Goal: Task Accomplishment & Management: Use online tool/utility

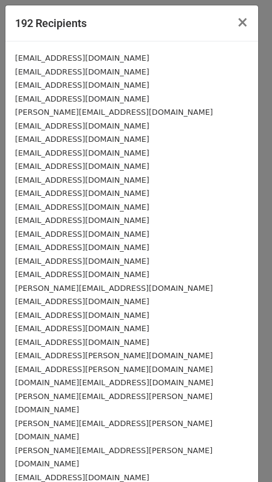
scroll to position [164, 0]
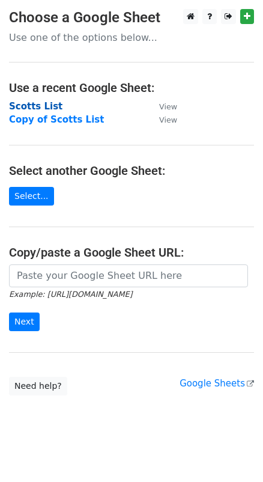
click at [32, 103] on strong "Scotts List" at bounding box center [36, 106] width 54 height 11
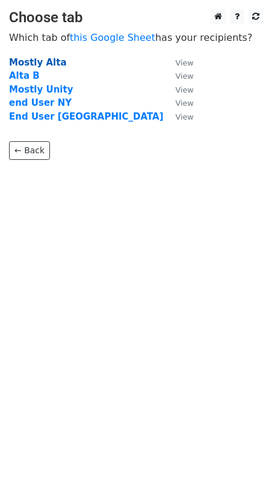
click at [32, 61] on strong "Mostly Alta" at bounding box center [38, 62] width 58 height 11
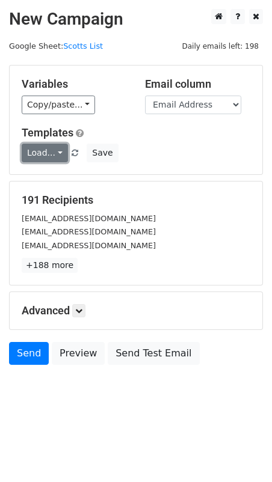
click at [52, 154] on link "Load..." at bounding box center [45, 153] width 46 height 19
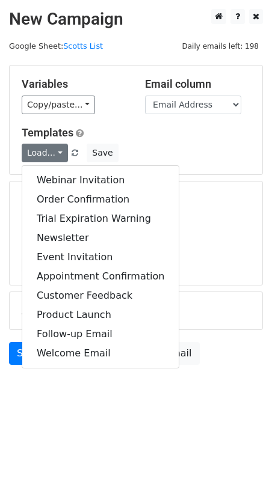
click at [151, 124] on div "Variables Copy/paste... {{Name}} {{Last name}} {{Partner}} {{Email Address}} Em…" at bounding box center [136, 120] width 253 height 109
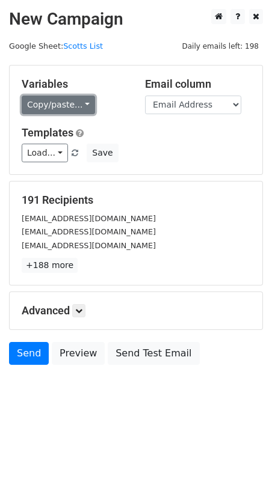
click at [69, 106] on link "Copy/paste..." at bounding box center [58, 105] width 73 height 19
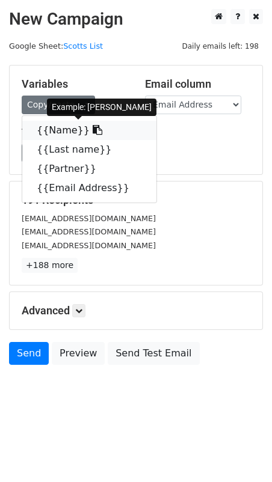
click at [66, 125] on link "{{Name}}" at bounding box center [89, 130] width 134 height 19
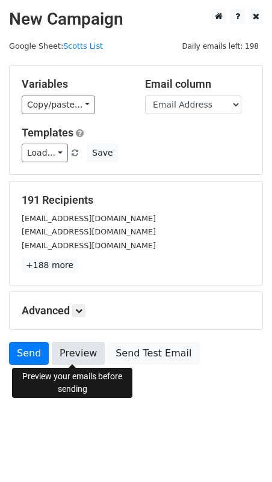
click at [79, 348] on link "Preview" at bounding box center [78, 353] width 53 height 23
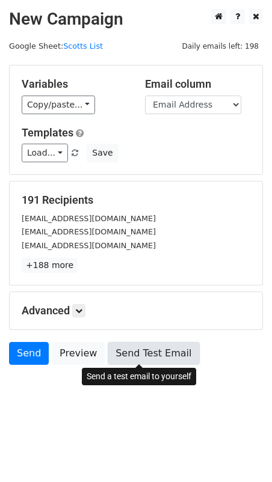
click at [132, 350] on link "Send Test Email" at bounding box center [153, 353] width 91 height 23
